Goal: Task Accomplishment & Management: Manage account settings

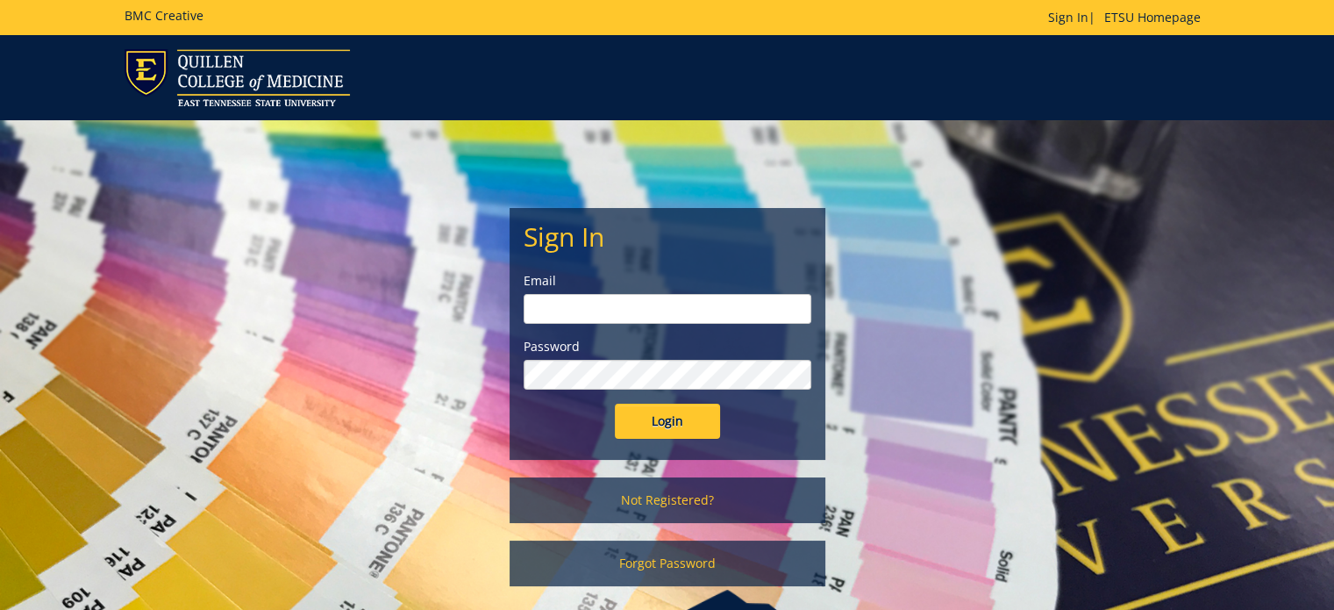
type input "[PERSON_NAME][EMAIL_ADDRESS][DOMAIN_NAME]"
click at [649, 424] on input "Login" at bounding box center [667, 421] width 105 height 35
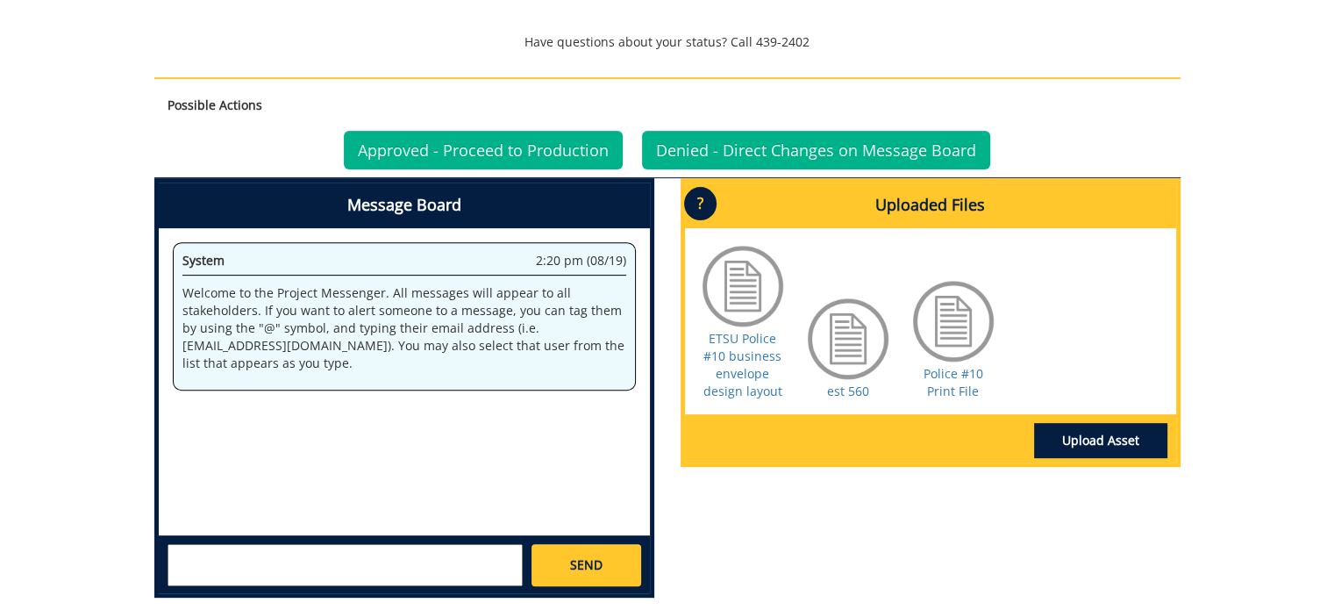
scroll to position [614, 0]
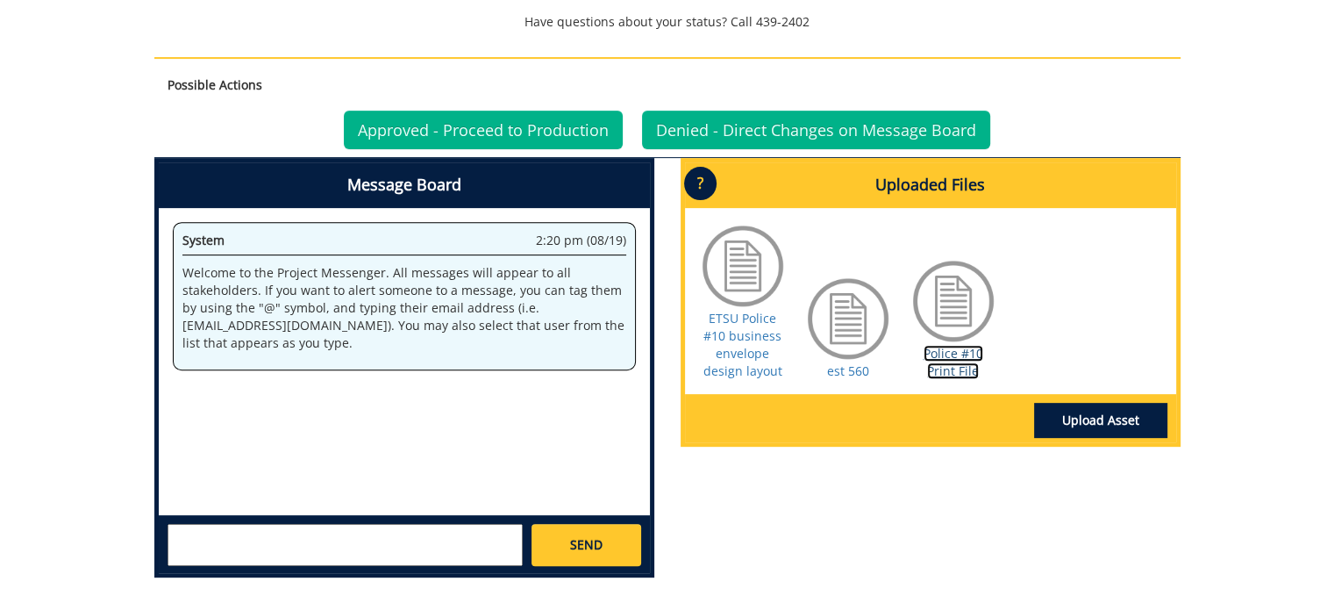
click at [961, 350] on link "Police #10 Print File" at bounding box center [954, 362] width 60 height 34
click at [974, 345] on link "Police #10 Print File" at bounding box center [954, 362] width 60 height 34
click at [481, 125] on link "Approved - Proceed to Production" at bounding box center [483, 130] width 279 height 39
